Goal: Use online tool/utility: Utilize a website feature to perform a specific function

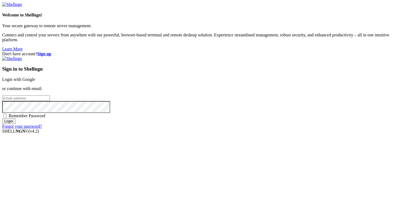
click at [35, 77] on link "Login with Google" at bounding box center [18, 79] width 33 height 5
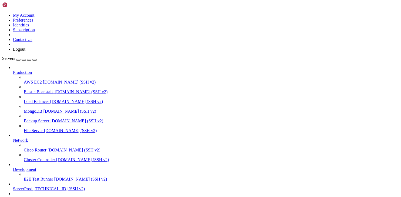
scroll to position [35, 0]
click at [32, 187] on span "ServerProd" at bounding box center [22, 189] width 19 height 5
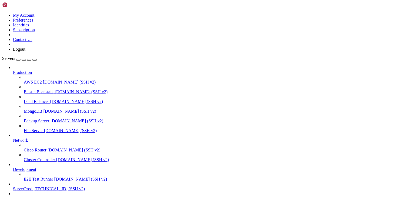
scroll to position [316, 0]
drag, startPoint x: 35, startPoint y: 428, endPoint x: 4, endPoint y: 429, distance: 30.5
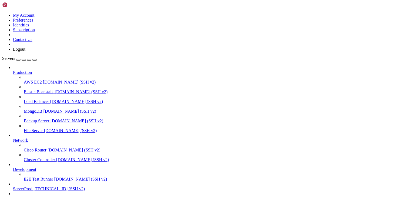
drag, startPoint x: 5, startPoint y: 428, endPoint x: 35, endPoint y: 427, distance: 30.3
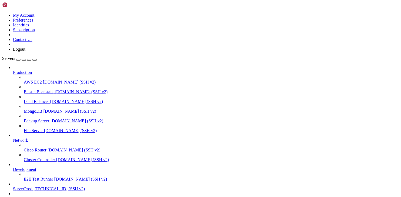
drag, startPoint x: 15, startPoint y: 419, endPoint x: 5, endPoint y: 370, distance: 50.1
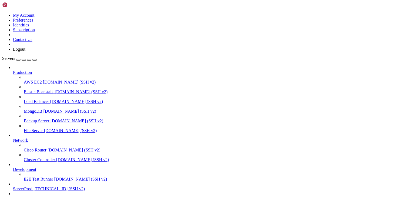
scroll to position [1582, 0]
drag, startPoint x: 49, startPoint y: 369, endPoint x: 103, endPoint y: 370, distance: 54.0
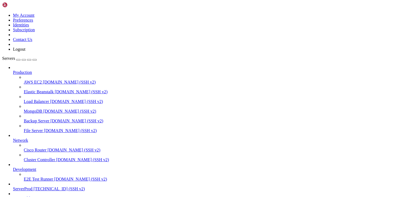
drag, startPoint x: 48, startPoint y: 387, endPoint x: 102, endPoint y: 387, distance: 54.0
copy span "688c1ceb0ca9dda21499b9ef"
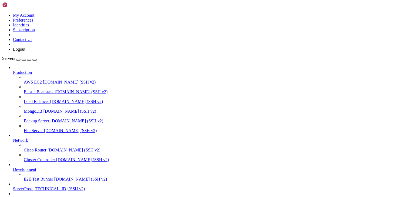
drag, startPoint x: 49, startPoint y: 441, endPoint x: 64, endPoint y: 441, distance: 15.4
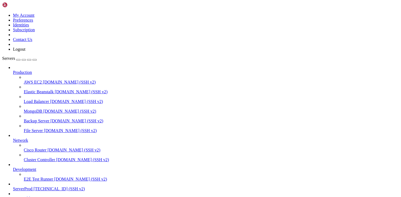
drag, startPoint x: 47, startPoint y: 442, endPoint x: 101, endPoint y: 441, distance: 54.5
copy span "688c1d990ca9dda21499b9f6"
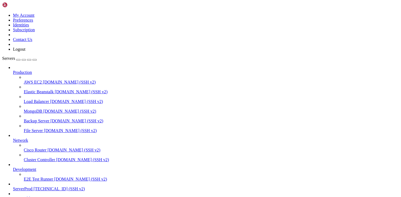
scroll to position [2642, 0]
